Goal: Find specific page/section

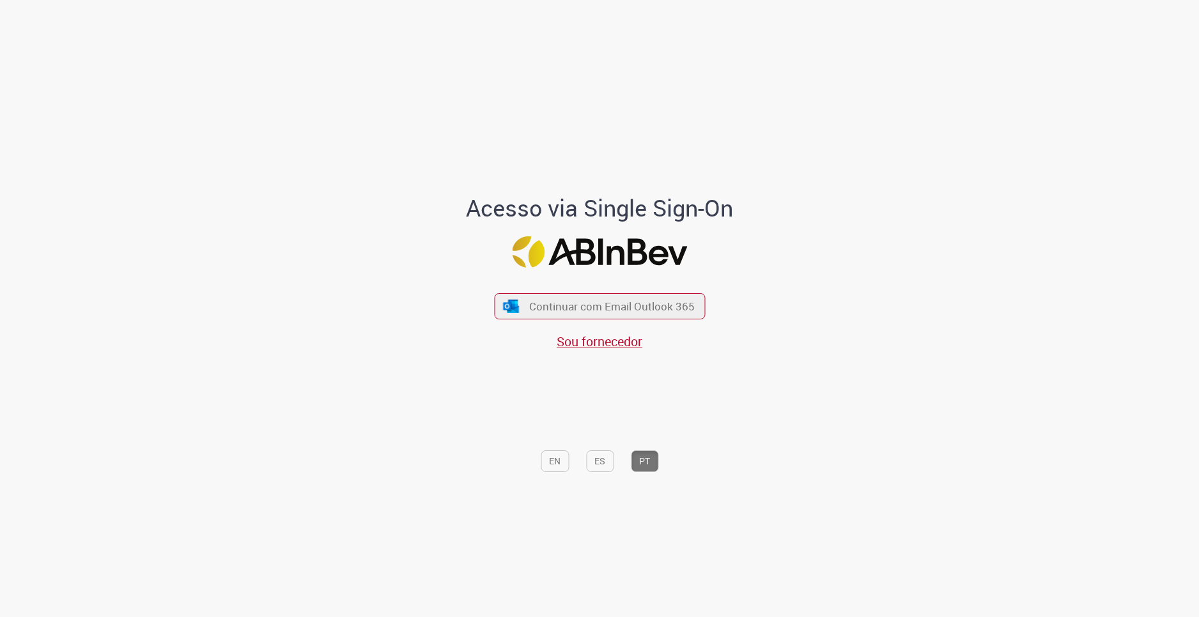
click at [364, 537] on div "Acesso via Single Sign-On Continuar com Email Outlook 365 Sou fornecedor EN ES …" at bounding box center [600, 312] width 748 height 611
click at [547, 307] on span "Continuar com Email Outlook 365" at bounding box center [611, 306] width 169 height 15
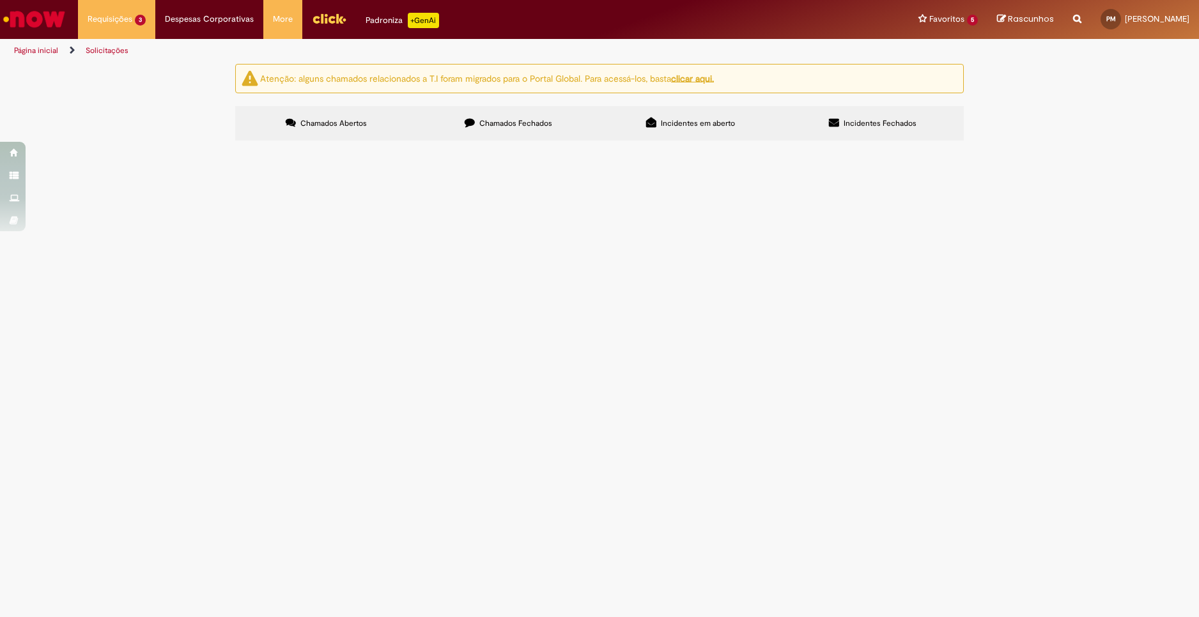
click at [899, 488] on main "Solicitações Atenção: alguns chamados relacionados a T.I foram migrados para o …" at bounding box center [599, 340] width 1199 height 554
click at [729, 429] on main "Solicitações Atenção: alguns chamados relacionados a T.I foram migrados para o …" at bounding box center [599, 340] width 1199 height 554
click at [765, 484] on main "Solicitações Atenção: alguns chamados relacionados a T.I foram migrados para o …" at bounding box center [599, 340] width 1199 height 554
